Goal: Transaction & Acquisition: Purchase product/service

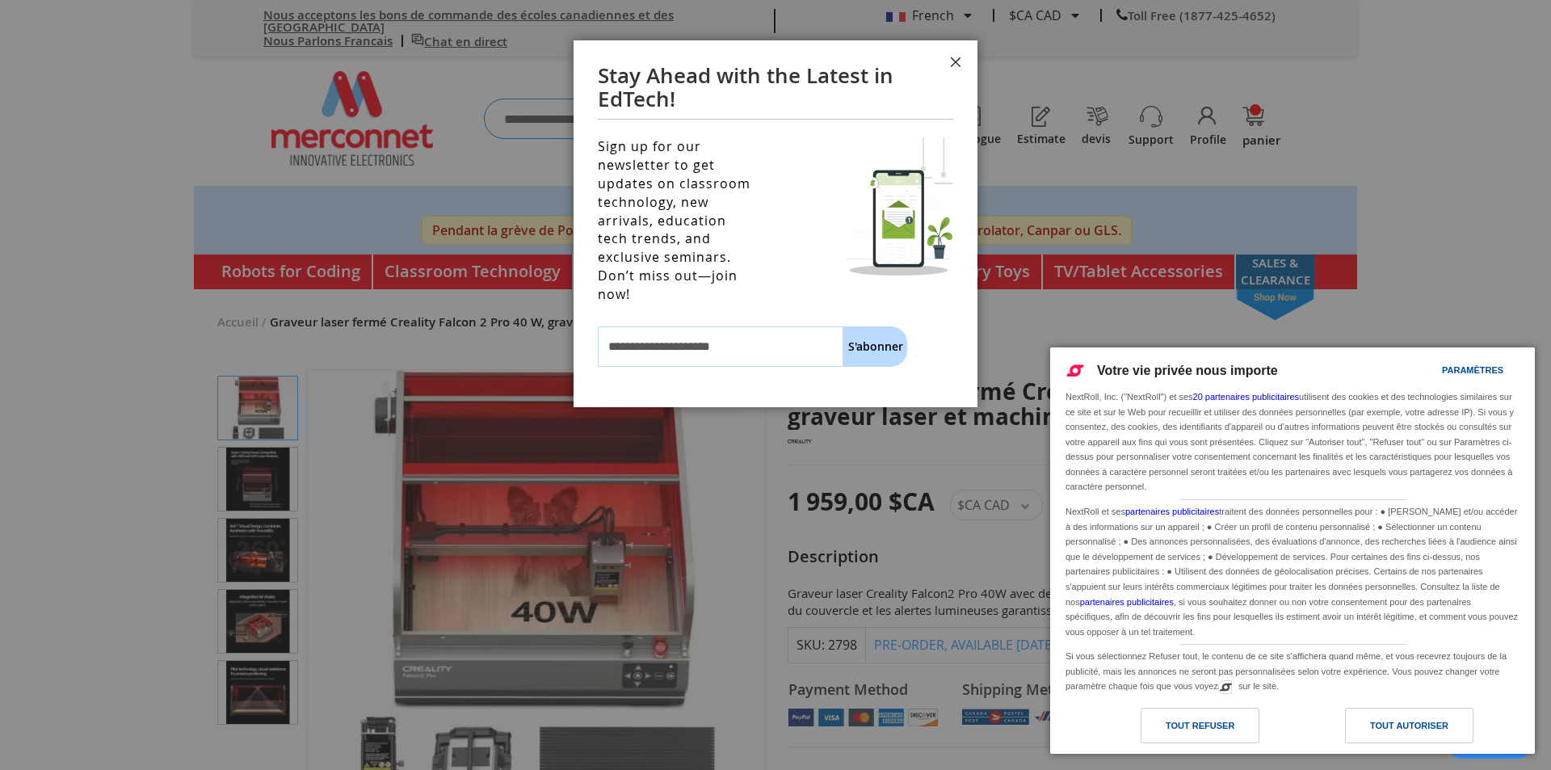
click at [955, 59] on button "Fermer" at bounding box center [956, 64] width 44 height 48
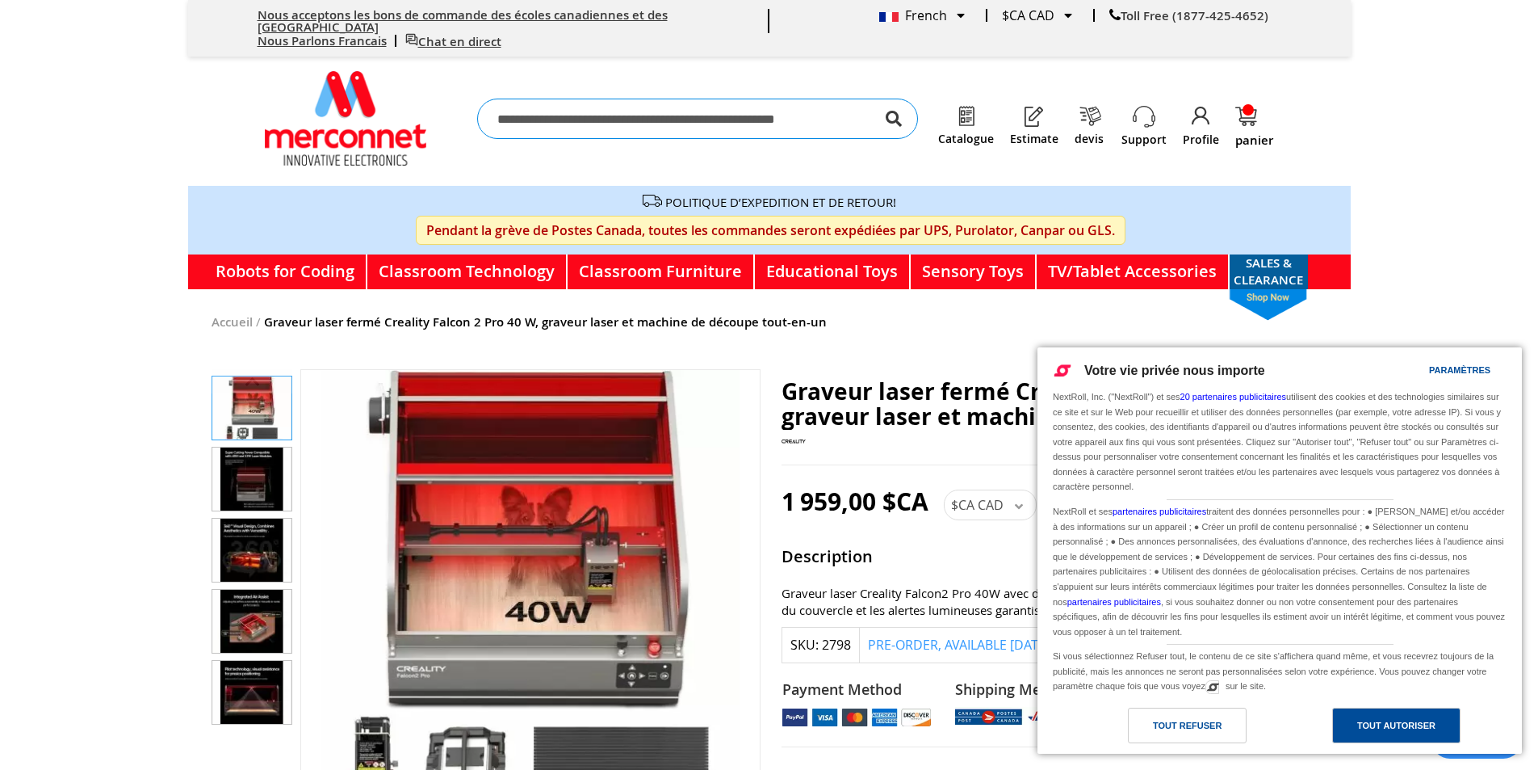
click at [1410, 727] on div "Tout autoriser" at bounding box center [1397, 725] width 78 height 18
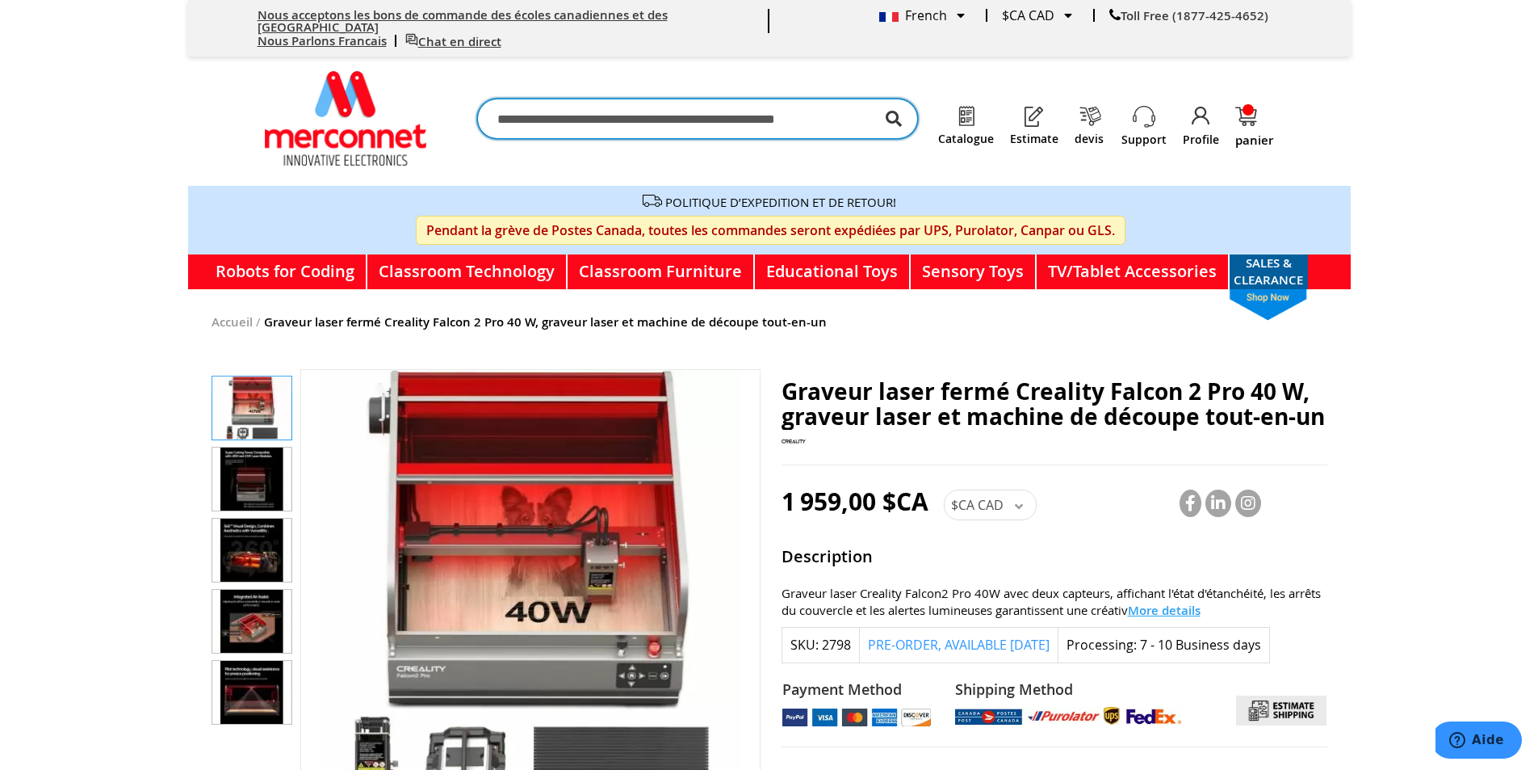
click at [560, 107] on input "Chercher" at bounding box center [697, 119] width 441 height 40
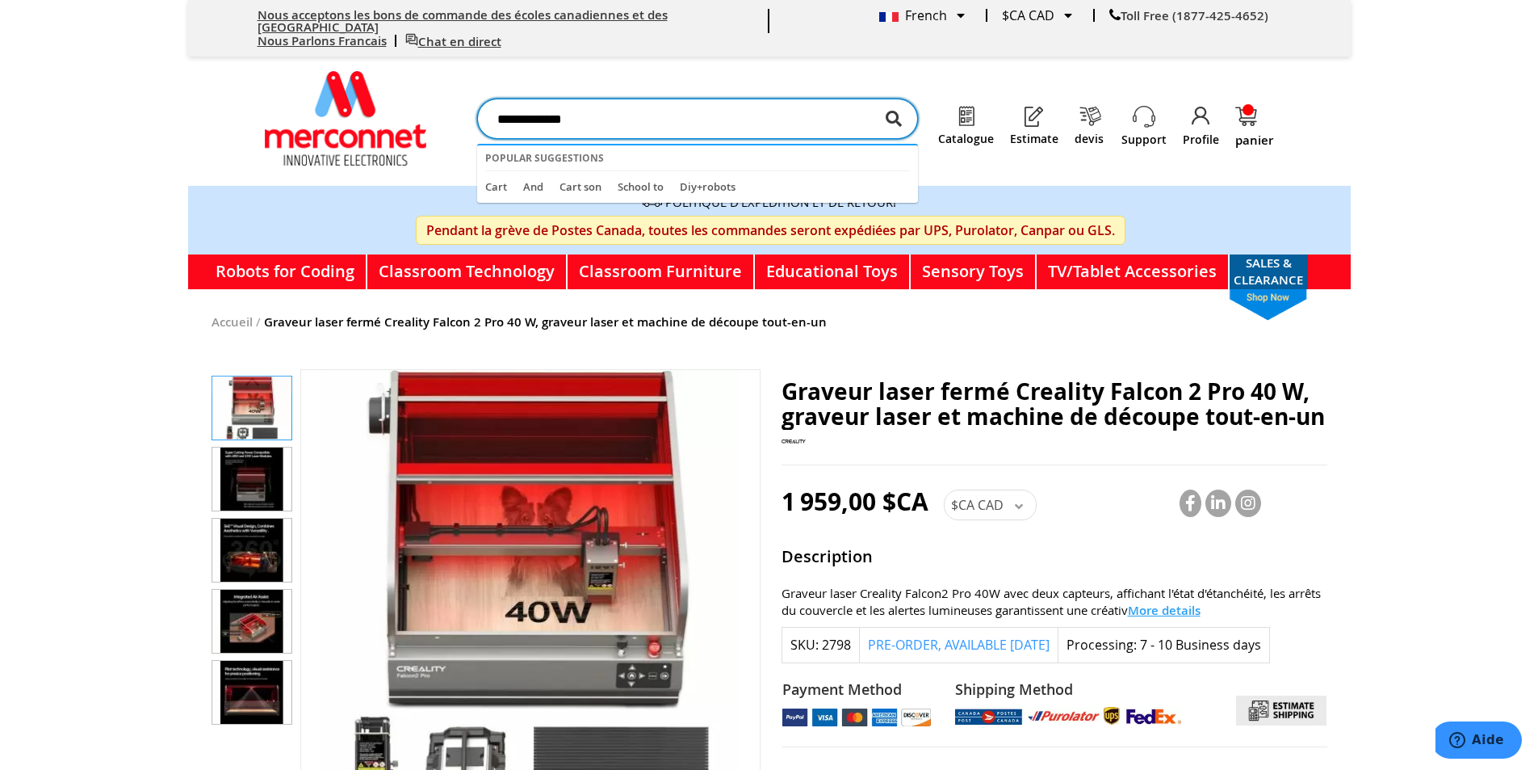
type input "**********"
click at [886, 99] on button "Chercher" at bounding box center [894, 119] width 16 height 40
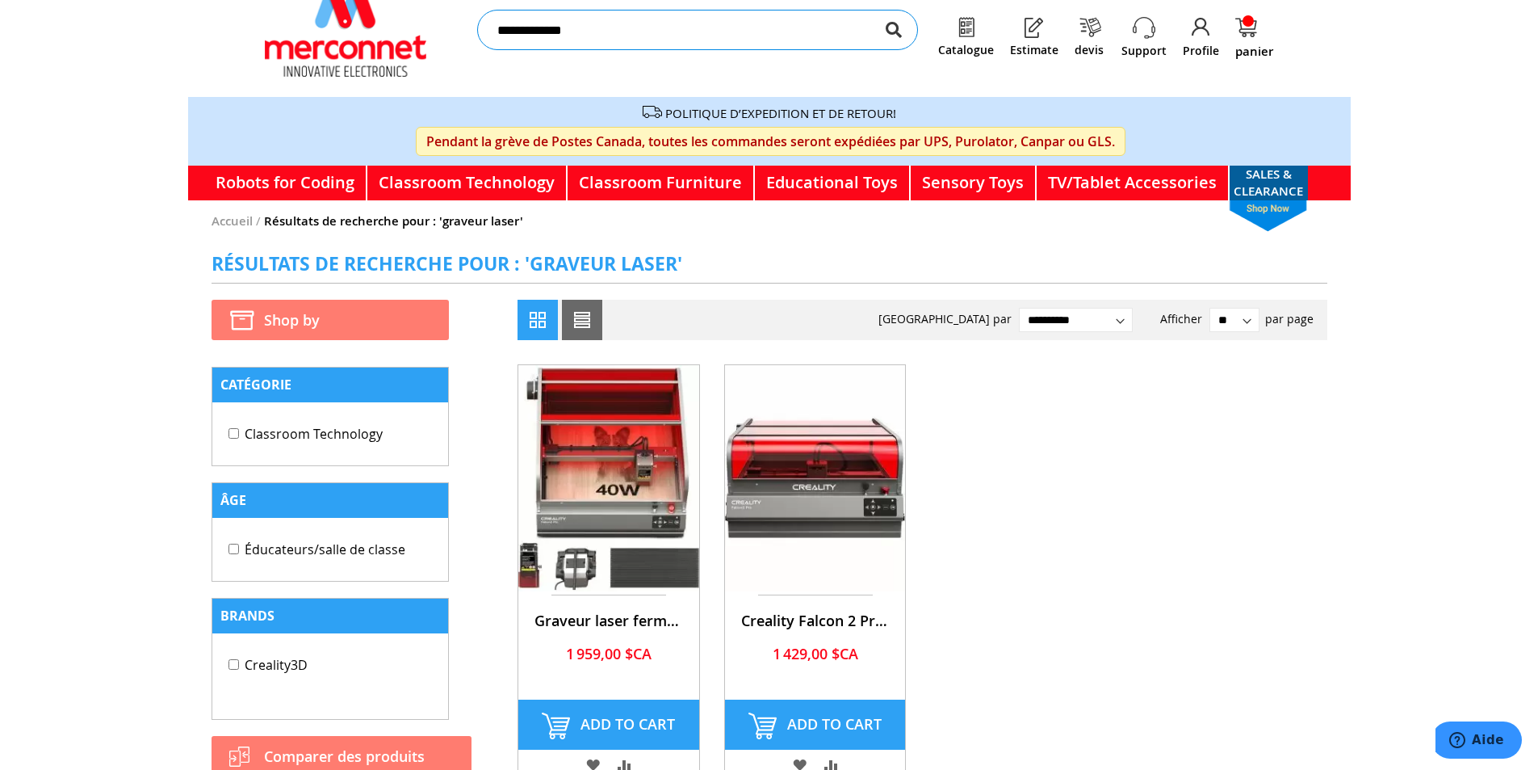
scroll to position [81, 0]
